Goal: Task Accomplishment & Management: Complete application form

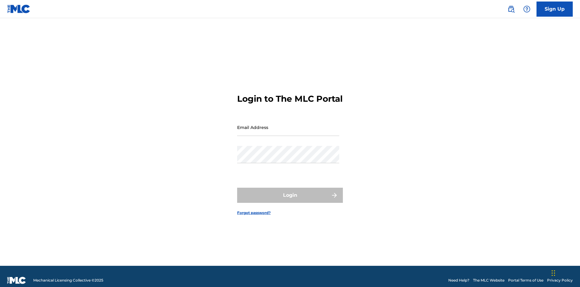
scroll to position [8, 0]
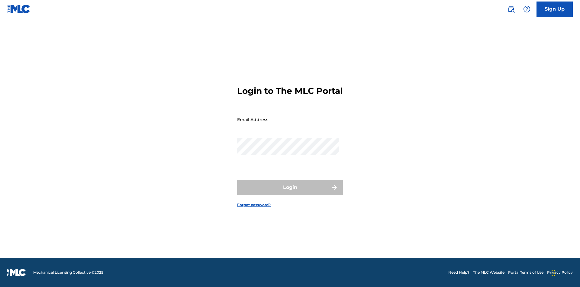
click at [288, 124] on input "Email Address" at bounding box center [288, 119] width 102 height 17
type input "[EMAIL_ADDRESS][DOMAIN_NAME]"
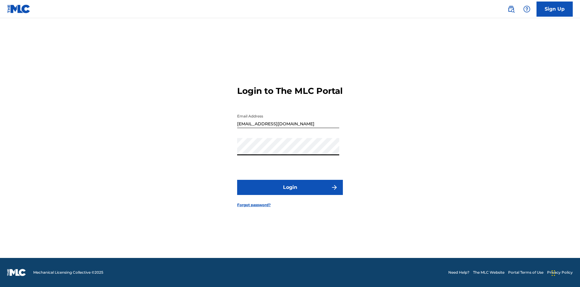
click at [290, 192] on button "Login" at bounding box center [290, 187] width 106 height 15
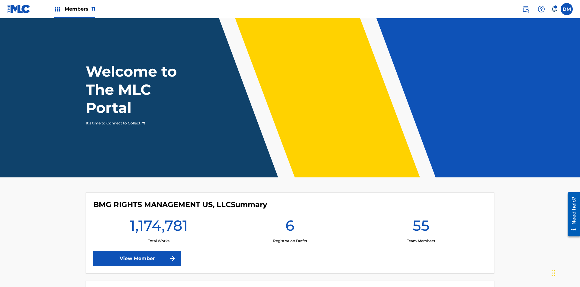
scroll to position [26, 0]
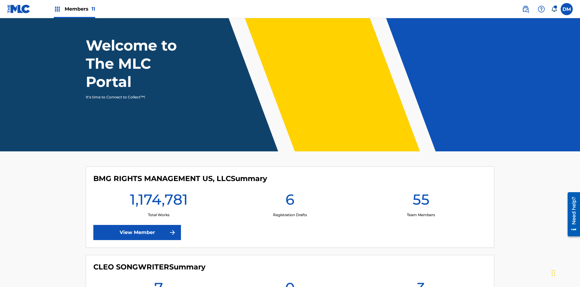
click at [74, 9] on span "Members 11" at bounding box center [80, 8] width 31 height 7
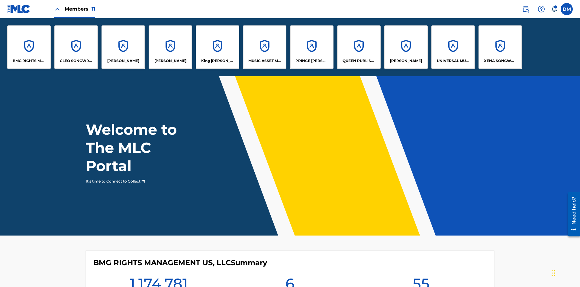
scroll to position [0, 0]
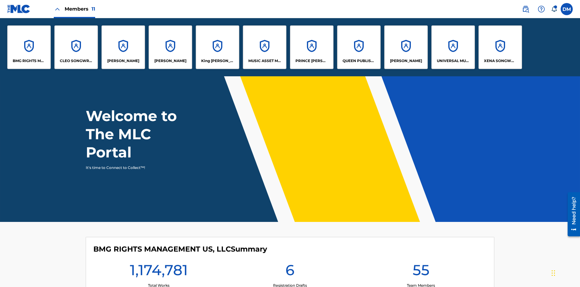
click at [406, 61] on p "[PERSON_NAME]" at bounding box center [406, 60] width 32 height 5
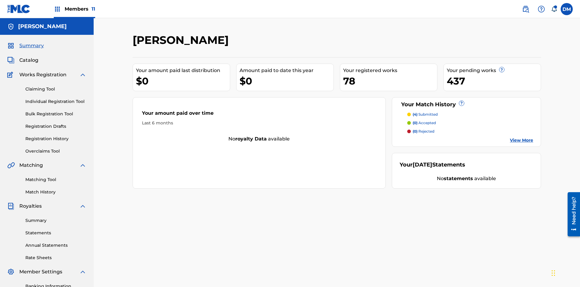
click at [56, 98] on link "Individual Registration Tool" at bounding box center [55, 101] width 61 height 6
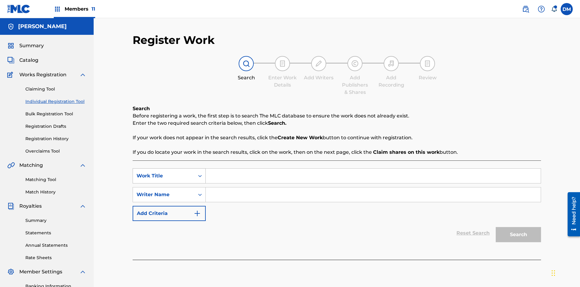
click at [164, 172] on div "Work Title" at bounding box center [164, 175] width 54 height 7
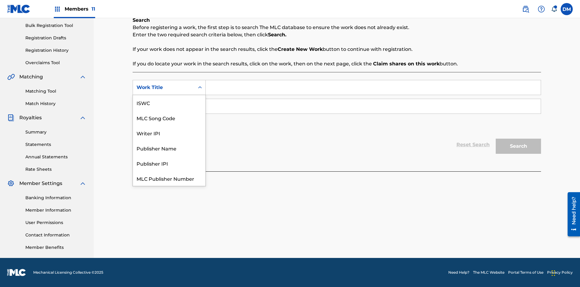
scroll to position [15, 0]
click at [169, 102] on div "MLC Song Code" at bounding box center [169, 102] width 73 height 15
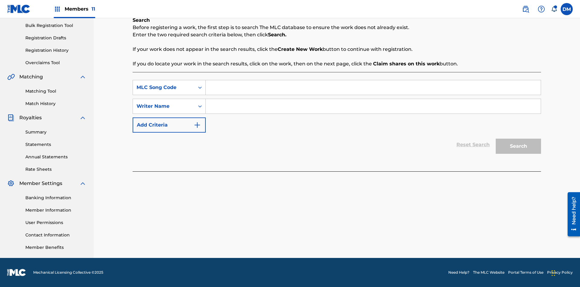
click at [373, 87] on input "Search Form" at bounding box center [373, 87] width 335 height 15
type input "MA9XWG"
click at [373, 106] on input "Search Form" at bounding box center [373, 106] width 335 height 15
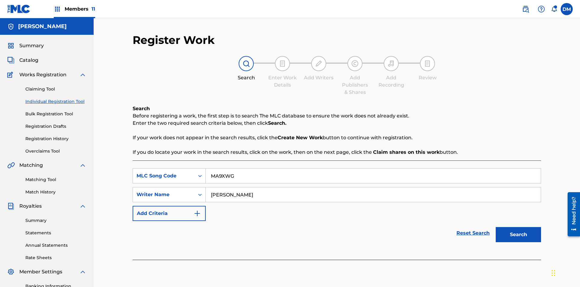
scroll to position [88, 0]
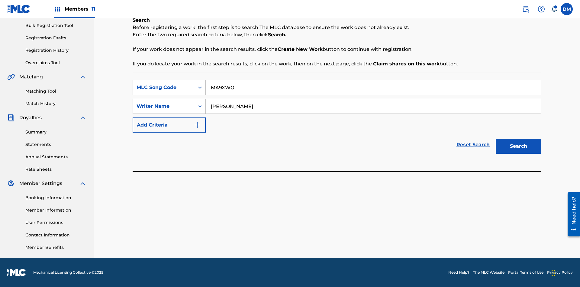
type input "ALVIN DEGUZMAN"
click at [519, 146] on button "Search" at bounding box center [518, 145] width 45 height 15
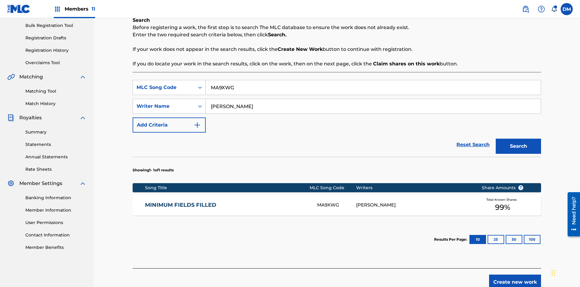
click at [519, 146] on button "Search" at bounding box center [518, 145] width 45 height 15
click at [337, 201] on div "MA9XWG" at bounding box center [336, 204] width 39 height 7
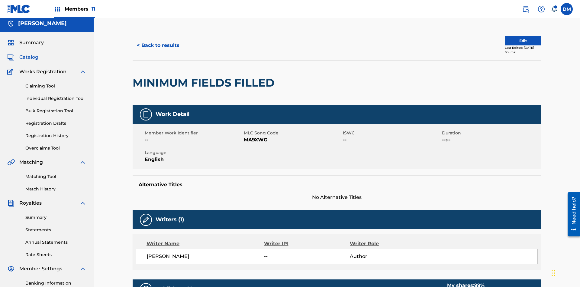
click at [516, 41] on button "Edit" at bounding box center [523, 40] width 36 height 9
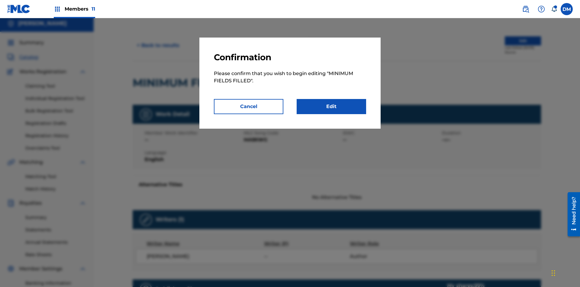
scroll to position [66, 0]
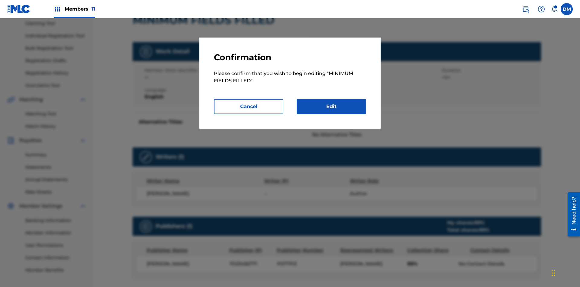
click at [332, 106] on link "Edit" at bounding box center [332, 106] width 70 height 15
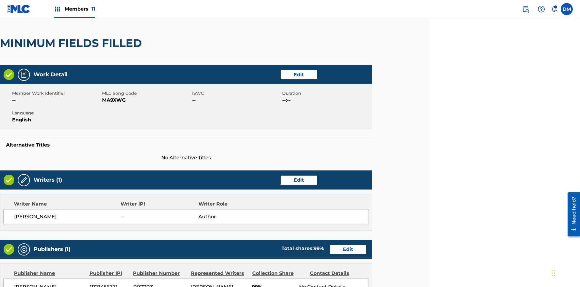
click at [299, 175] on link "Edit" at bounding box center [299, 179] width 36 height 9
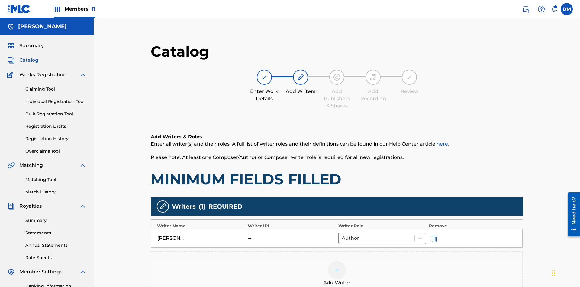
click at [431, 234] on img "submit" at bounding box center [434, 237] width 7 height 7
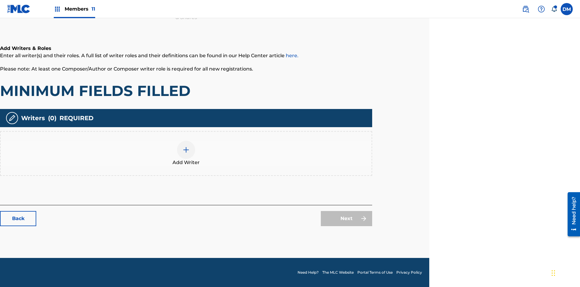
click at [186, 153] on img at bounding box center [186, 149] width 7 height 7
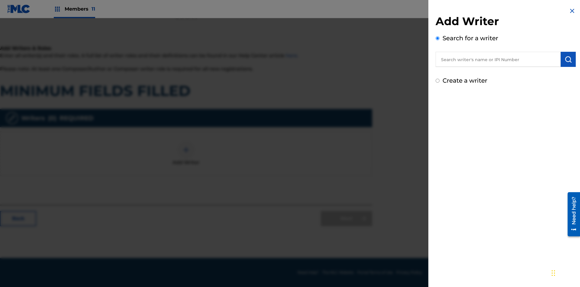
click at [498, 59] on input "text" at bounding box center [498, 59] width 125 height 15
type input "Test2025.08.23.04.39.20"
click at [569, 59] on img "submit" at bounding box center [568, 59] width 7 height 7
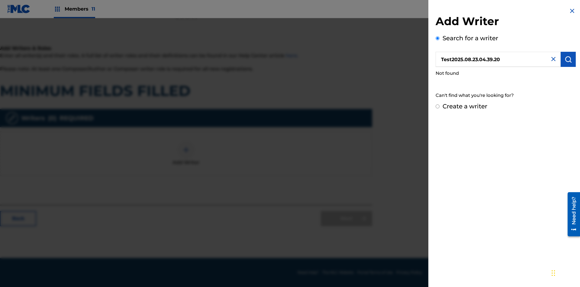
click at [438, 106] on input "Create a writer" at bounding box center [438, 106] width 4 height 4
radio input "false"
radio input "true"
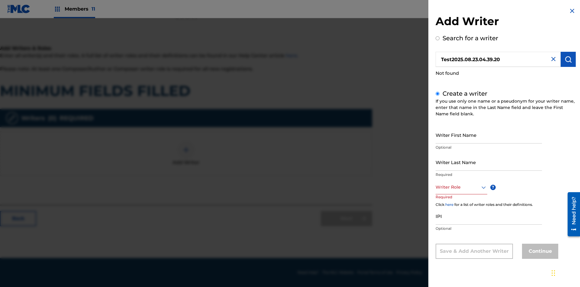
click at [489, 135] on input "Writer First Name" at bounding box center [489, 134] width 106 height 17
type input "Test2025.08.23.04.39.21"
click at [489, 162] on input "Writer Last Name" at bounding box center [489, 161] width 106 height 17
type input "Test2025.08.23.04.39.22"
click at [461, 187] on div at bounding box center [462, 187] width 52 height 8
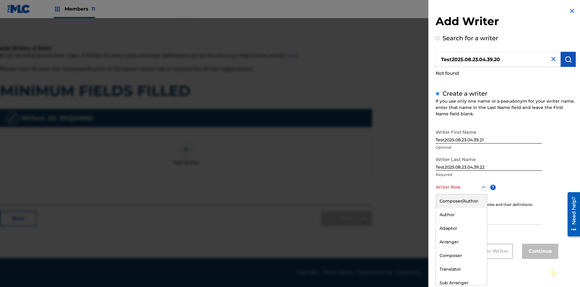
click at [461, 228] on div "Adaptor" at bounding box center [461, 228] width 51 height 14
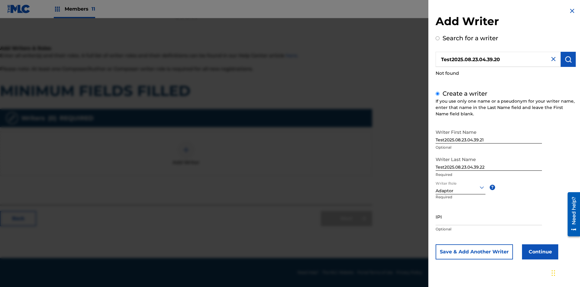
click at [489, 216] on input "IPI" at bounding box center [489, 216] width 106 height 17
type input "595839777"
click at [540, 251] on button "Continue" at bounding box center [540, 251] width 36 height 15
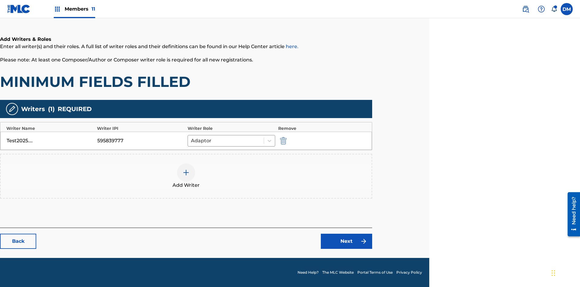
click at [347, 241] on link "Next" at bounding box center [346, 240] width 51 height 15
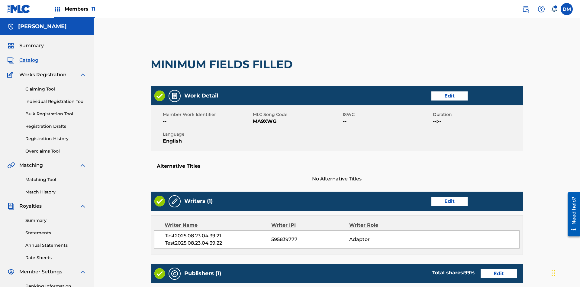
scroll to position [155, 151]
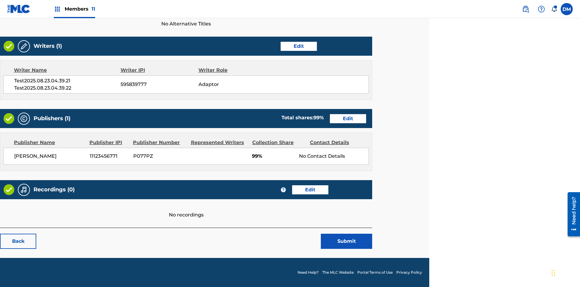
click at [347, 241] on button "Submit" at bounding box center [346, 240] width 51 height 15
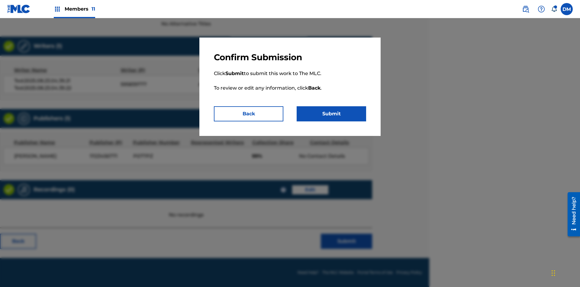
click at [332, 114] on button "Submit" at bounding box center [332, 113] width 70 height 15
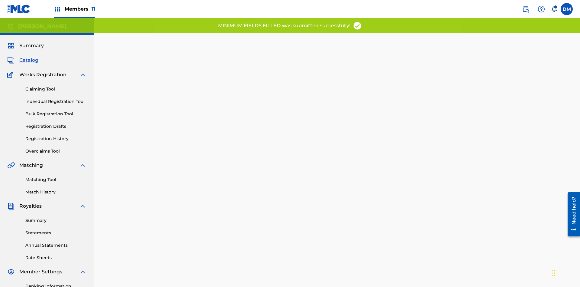
click at [31, 135] on link "Registration History" at bounding box center [55, 138] width 61 height 6
